Goal: Obtain resource: Download file/media

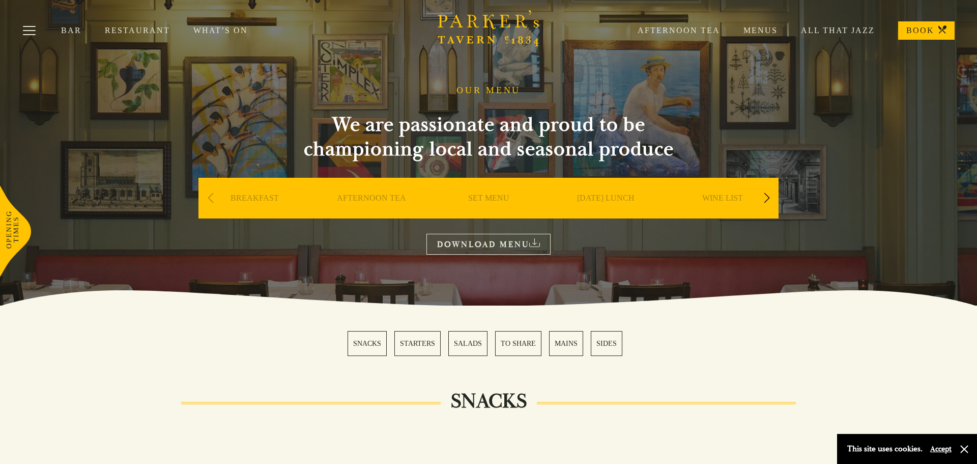
click at [560, 340] on link "MAINS" at bounding box center [566, 343] width 34 height 25
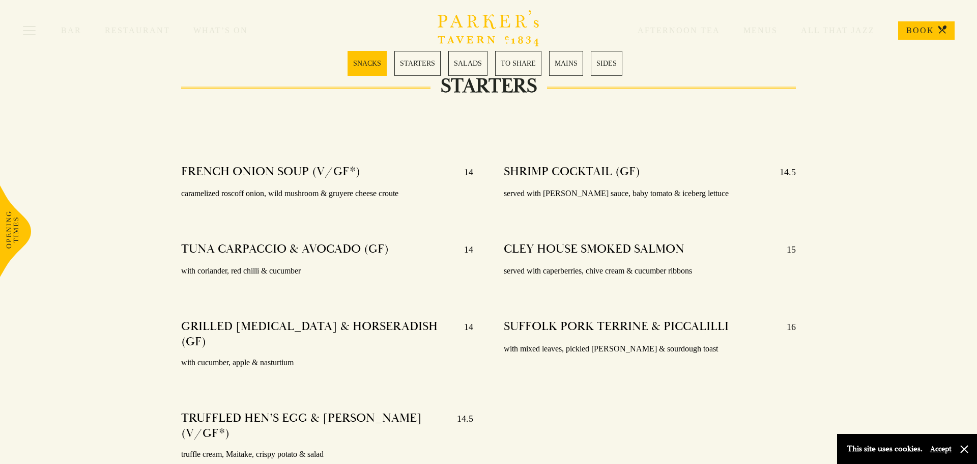
scroll to position [695, 0]
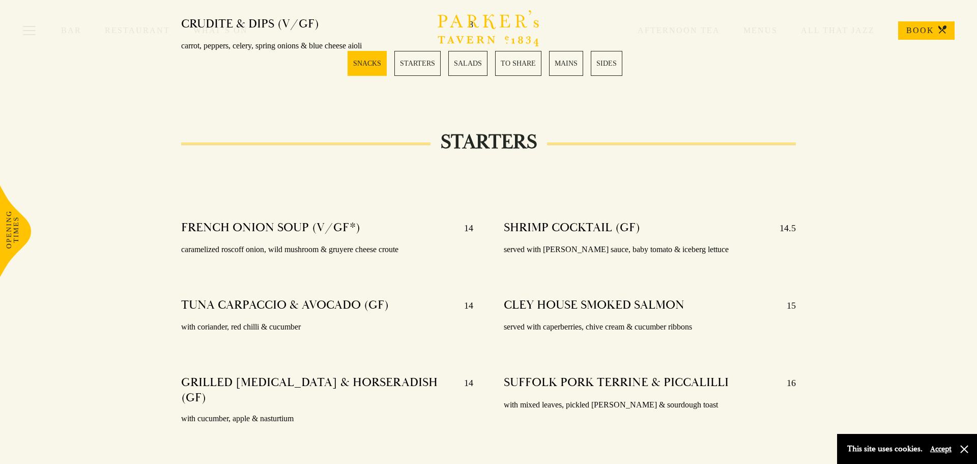
click at [529, 64] on link "TO SHARE" at bounding box center [518, 63] width 46 height 25
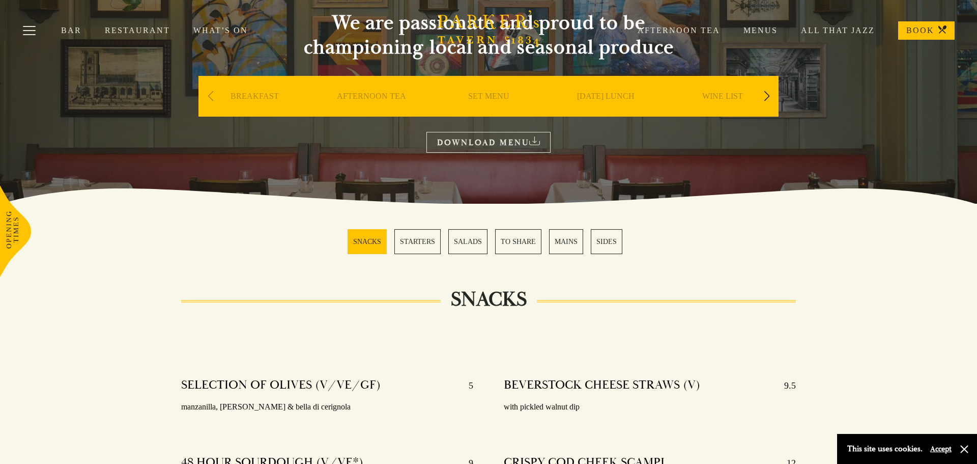
scroll to position [82, 0]
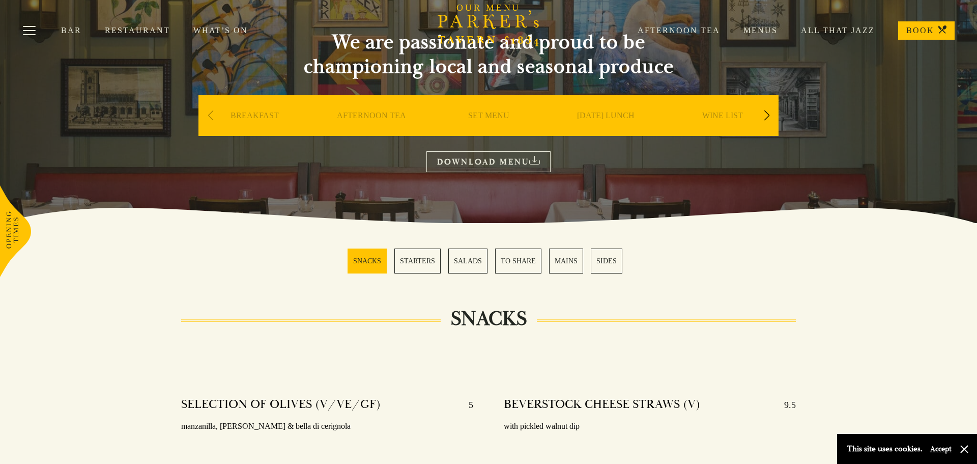
click at [483, 135] on link "SET MENU" at bounding box center [488, 130] width 41 height 41
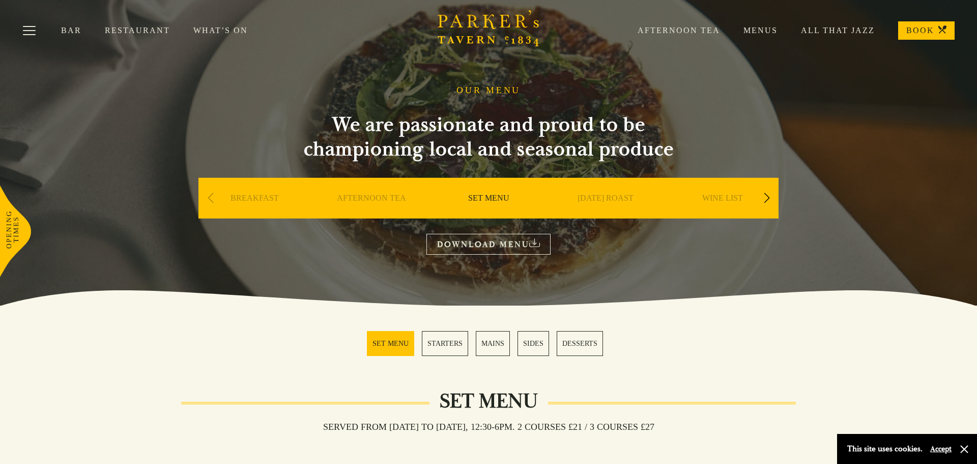
click at [731, 214] on link "WINE LIST" at bounding box center [722, 213] width 41 height 41
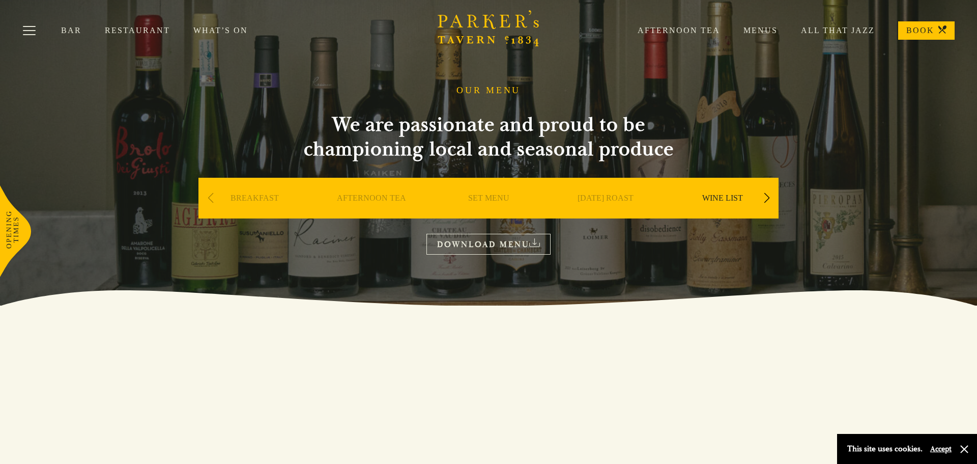
click at [506, 254] on link "DOWNLOAD MENU" at bounding box center [489, 244] width 124 height 21
